Goal: Transaction & Acquisition: Purchase product/service

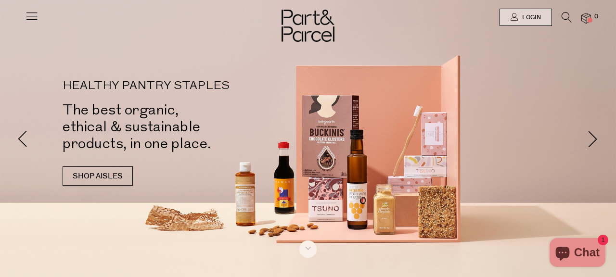
click at [326, 32] on img at bounding box center [307, 26] width 53 height 32
click at [31, 12] on icon at bounding box center [31, 15] width 13 height 13
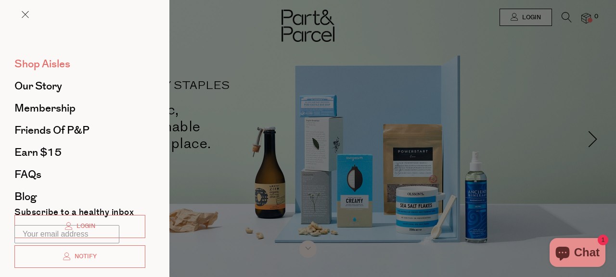
click at [50, 63] on span "Shop Aisles" at bounding box center [42, 63] width 56 height 15
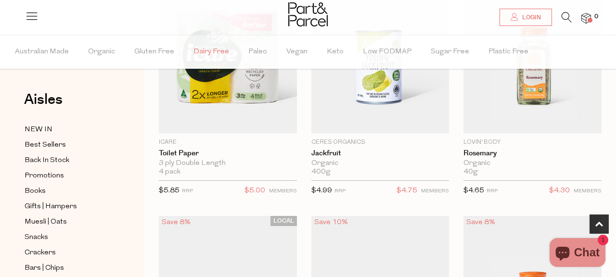
scroll to position [158, 0]
